Goal: Navigation & Orientation: Find specific page/section

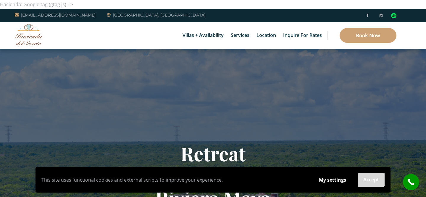
click at [370, 182] on button "Accept" at bounding box center [370, 180] width 27 height 14
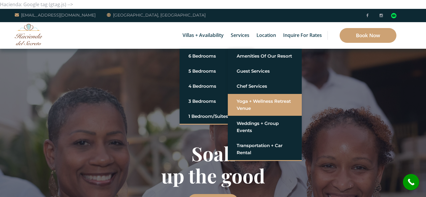
click at [257, 101] on link "Yoga + Wellness Retreat Venue" at bounding box center [264, 105] width 56 height 18
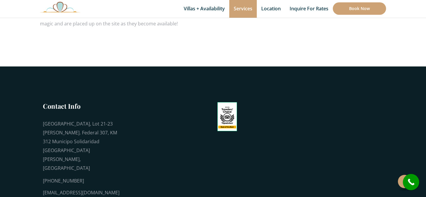
scroll to position [572, 0]
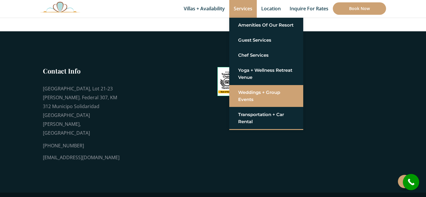
click at [256, 96] on link "Weddings + Group Events" at bounding box center [266, 96] width 56 height 18
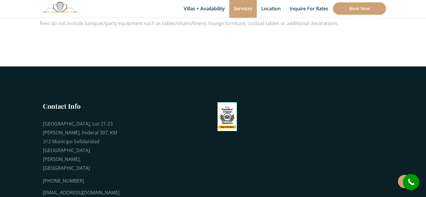
scroll to position [788, 0]
